Goal: Check status: Check status

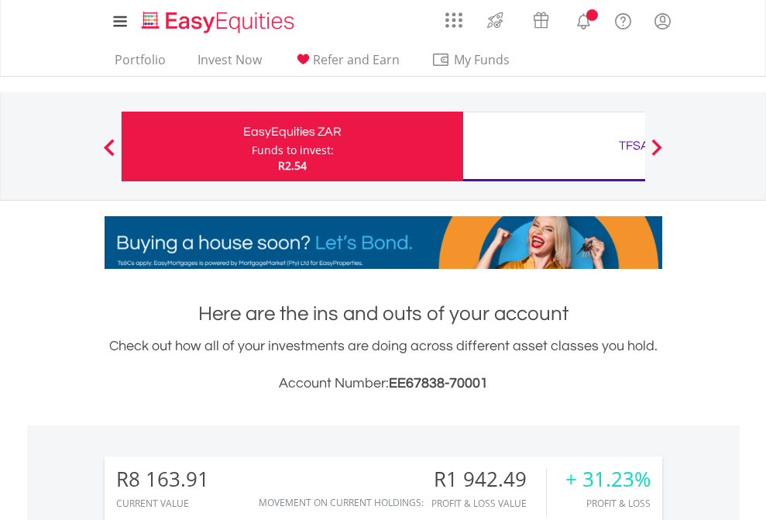
scroll to position [149, 243]
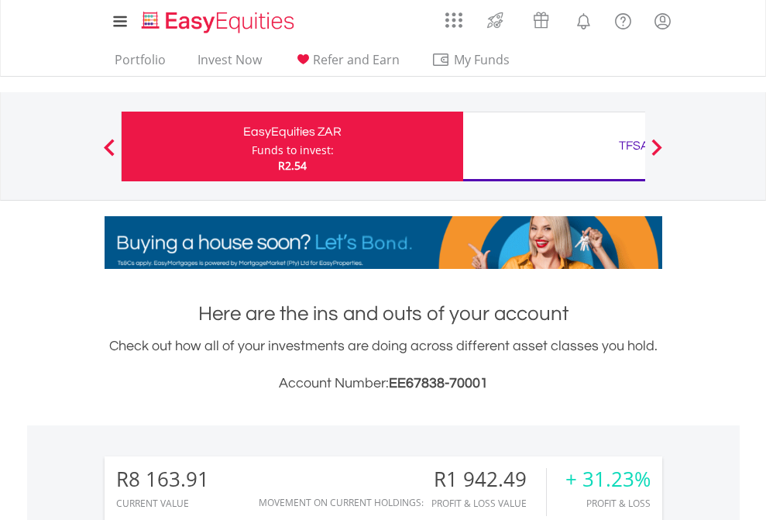
click at [252, 146] on div "Funds to invest:" at bounding box center [293, 149] width 82 height 15
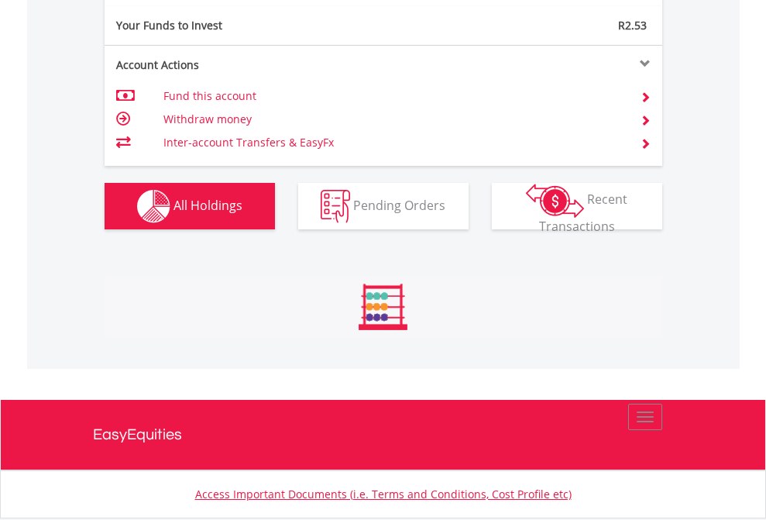
scroll to position [149, 243]
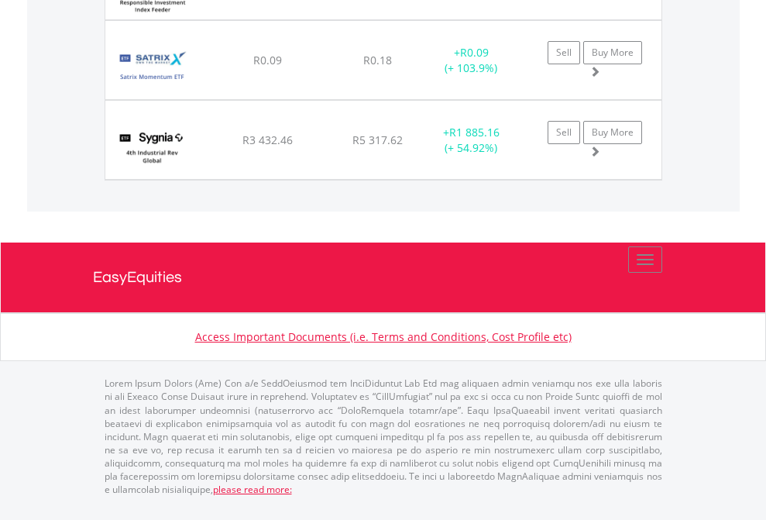
scroll to position [149, 243]
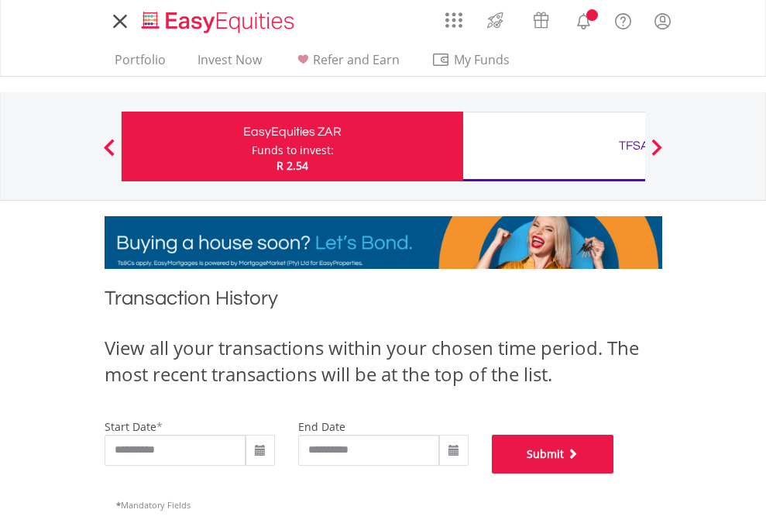
click at [614, 473] on button "Submit" at bounding box center [553, 453] width 122 height 39
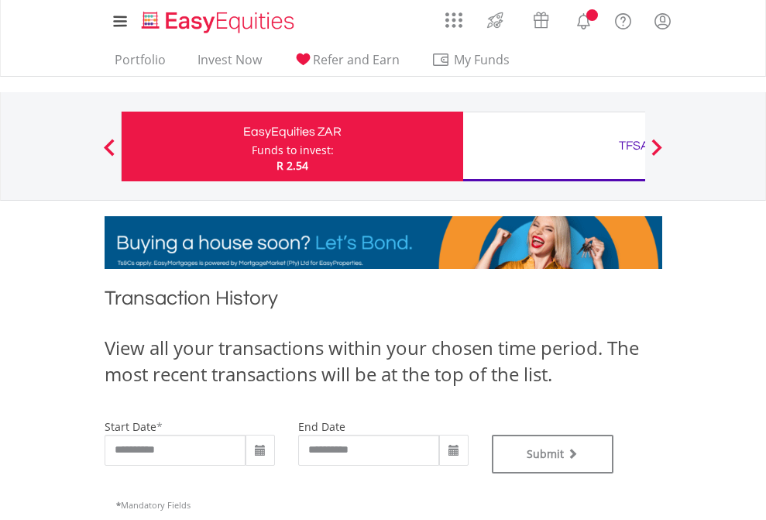
click at [554, 146] on div "TFSA" at bounding box center [633, 146] width 323 height 22
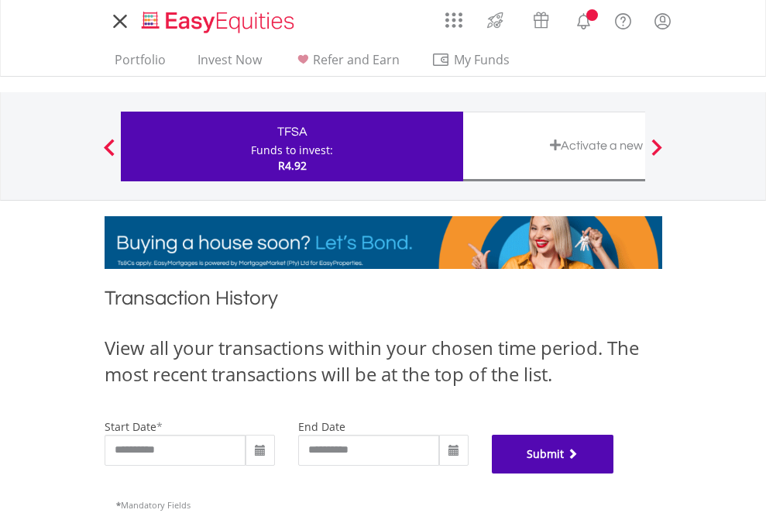
click at [614, 473] on button "Submit" at bounding box center [553, 453] width 122 height 39
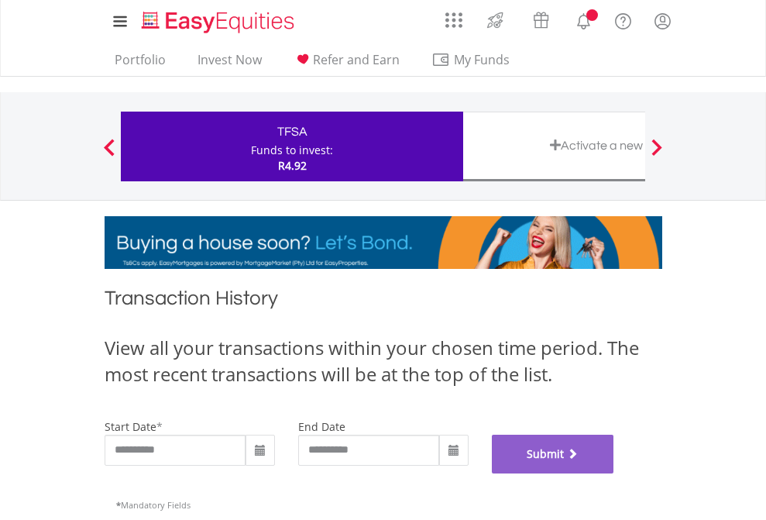
scroll to position [628, 0]
